Goal: Obtain resource: Obtain resource

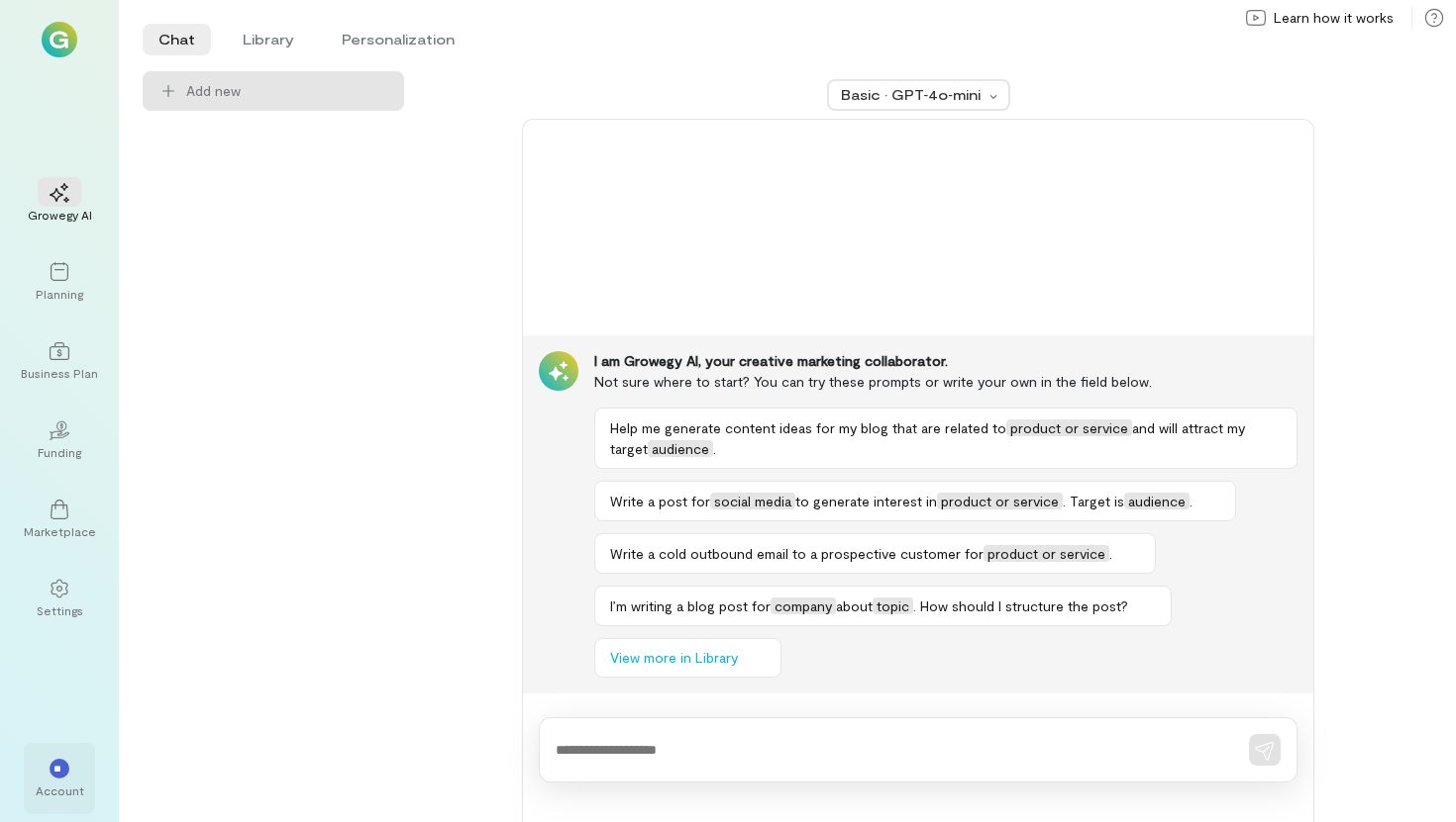
click at [46, 792] on div "Account" at bounding box center [60, 791] width 49 height 16
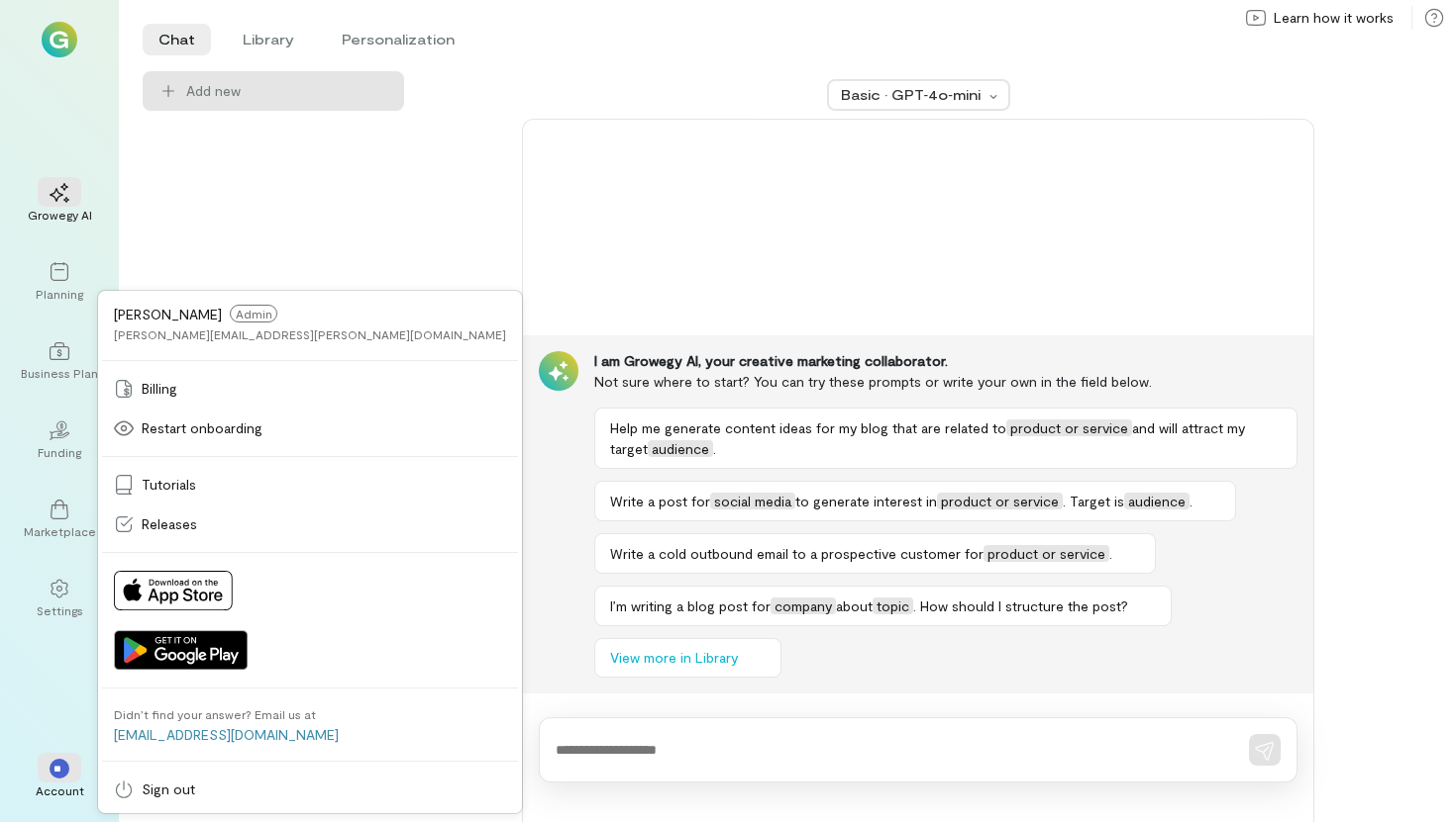
click at [328, 552] on div "Add new" at bounding box center [273, 447] width 262 height 751
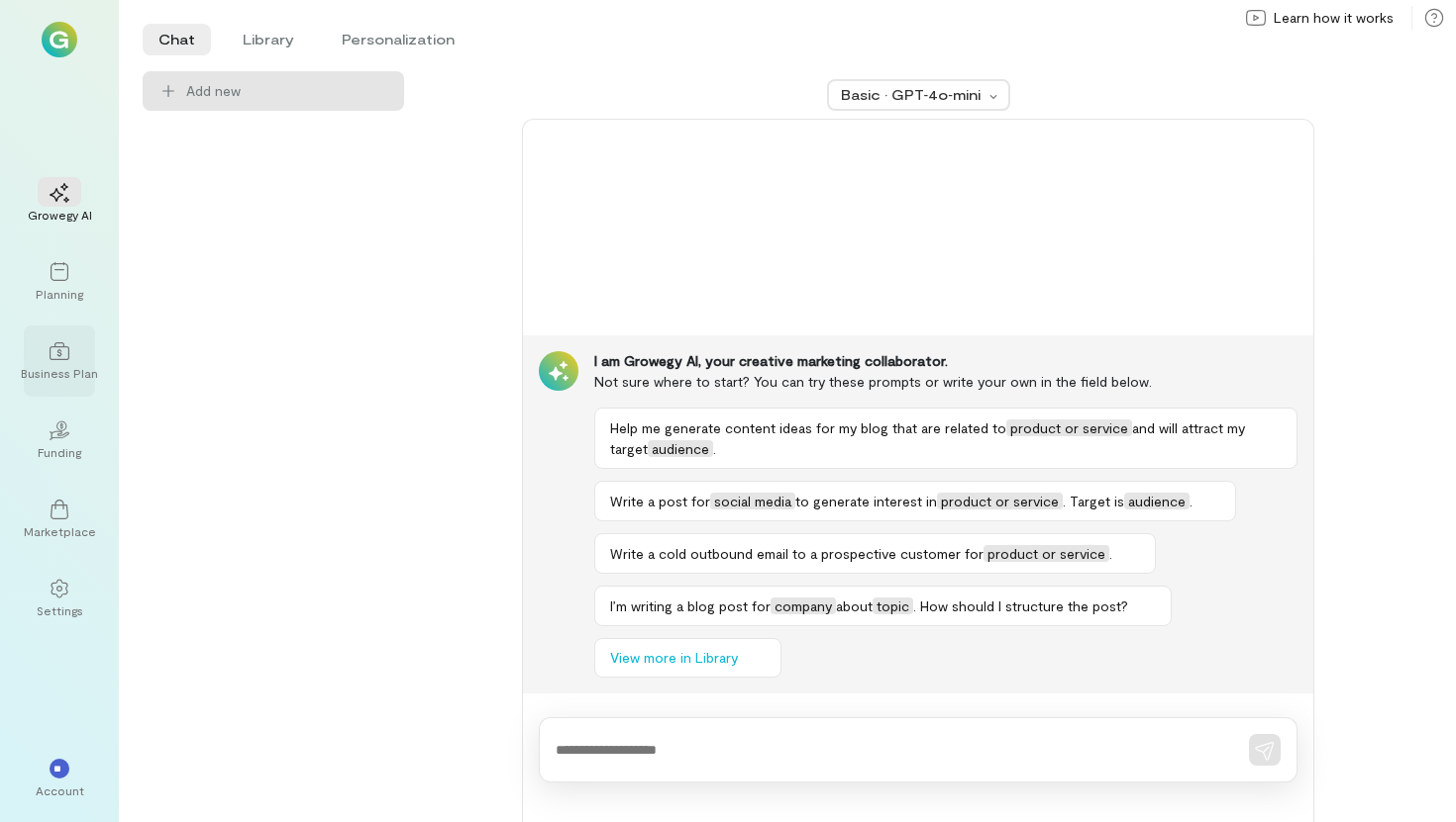
click at [79, 375] on div "Business Plan" at bounding box center [60, 373] width 78 height 16
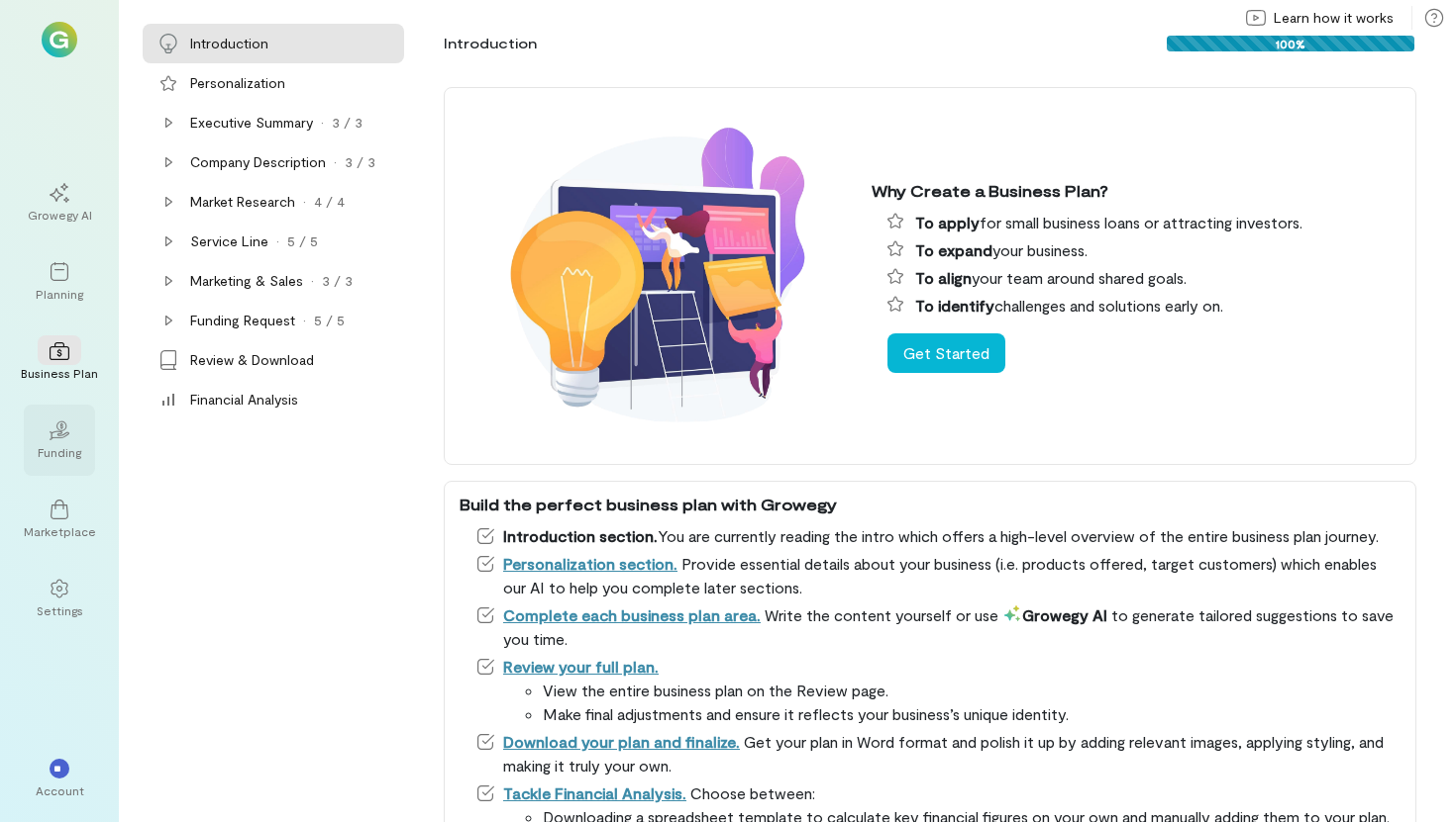
click at [57, 440] on div "02" at bounding box center [60, 429] width 44 height 30
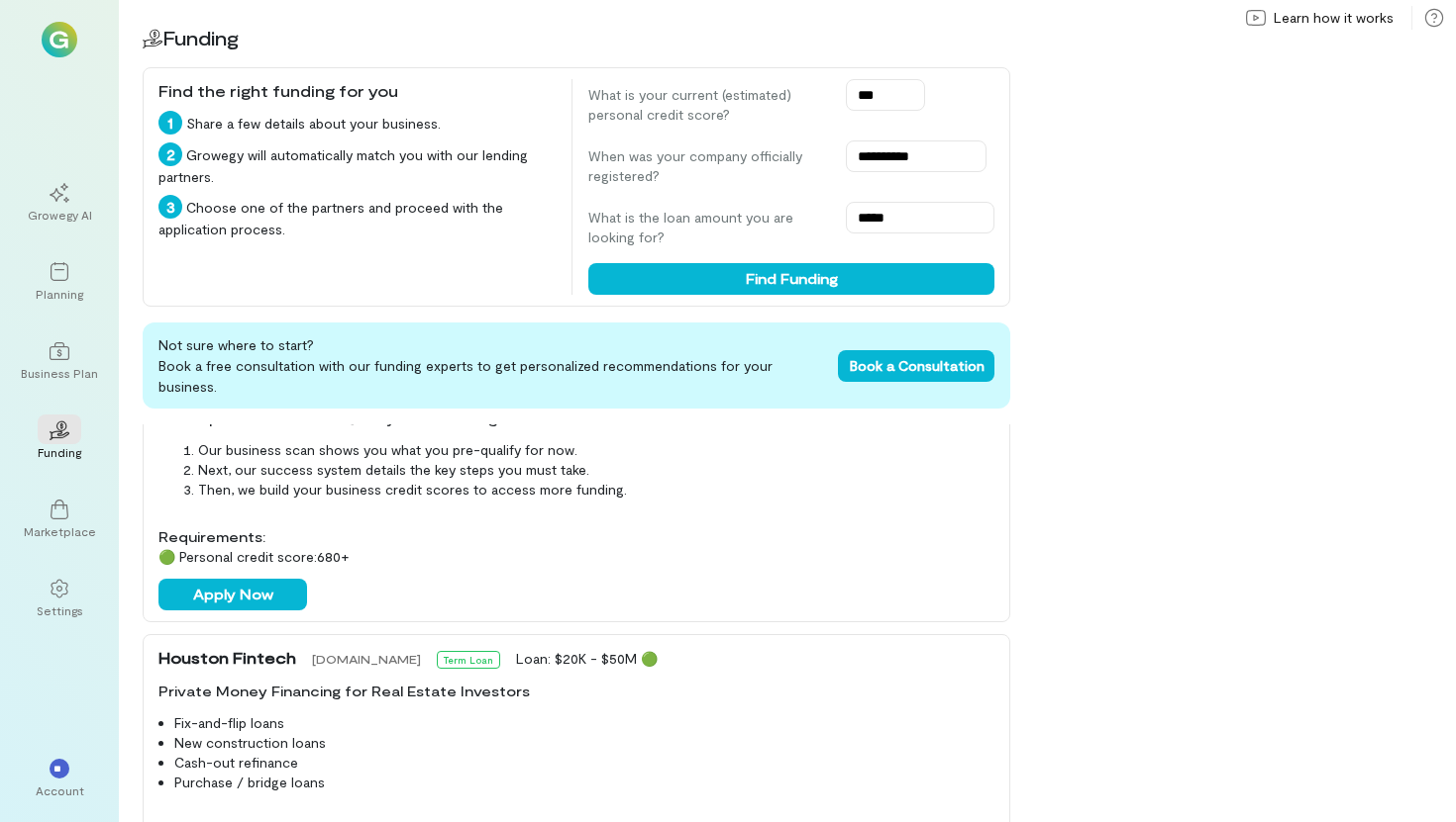
scroll to position [172, 0]
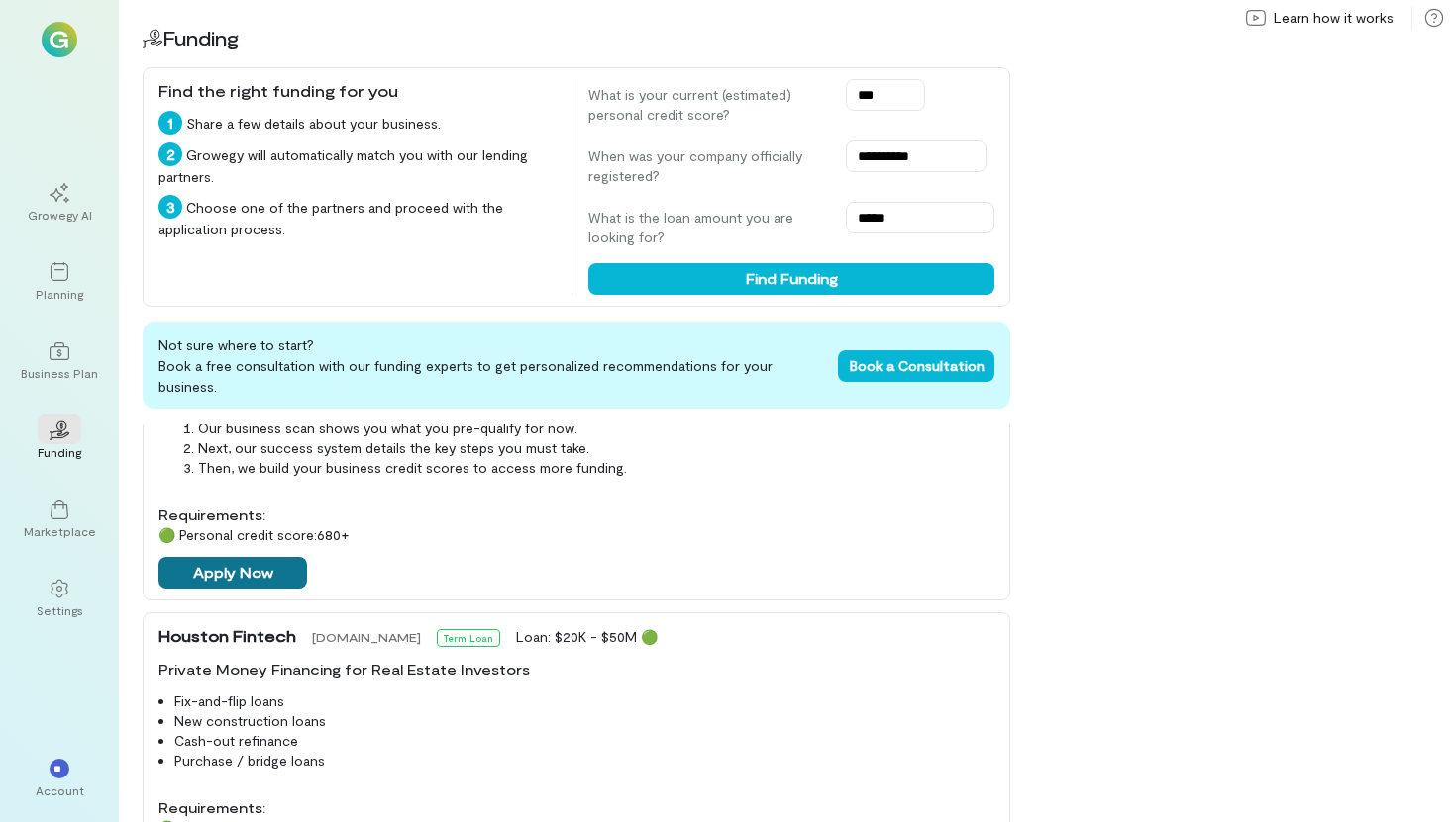
click at [250, 558] on button "Apply Now" at bounding box center [232, 574] width 148 height 32
